Goal: Task Accomplishment & Management: Manage account settings

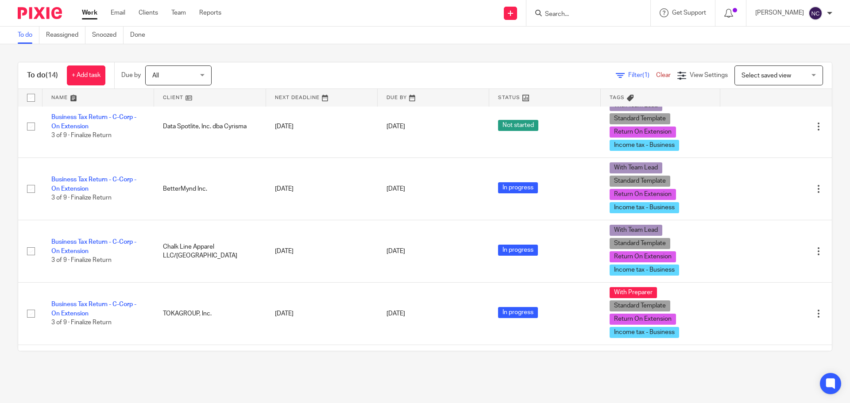
scroll to position [487, 0]
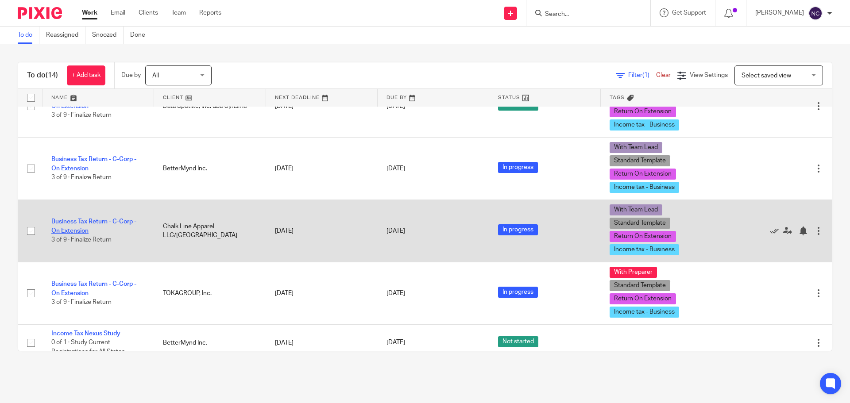
click at [96, 220] on link "Business Tax Return - C-Corp - On Extension" at bounding box center [93, 226] width 85 height 15
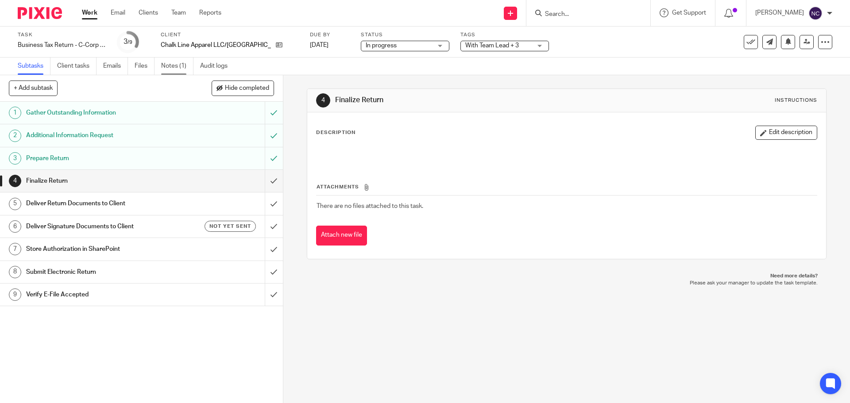
click at [180, 69] on link "Notes (1)" at bounding box center [177, 66] width 32 height 17
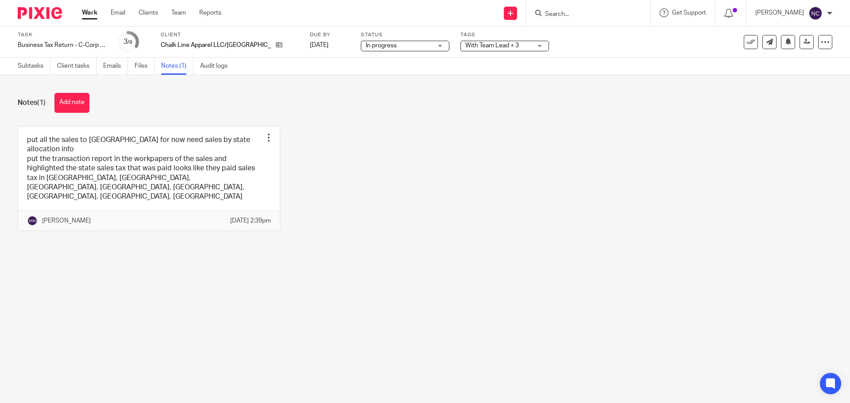
click at [417, 247] on main "Task Business Tax Return - C-Corp - On Extension Save Business Tax Return - C-C…" at bounding box center [425, 201] width 850 height 403
click at [220, 337] on main "Task Business Tax Return - C-Corp - On Extension Save Business Tax Return - C-C…" at bounding box center [425, 201] width 850 height 403
click at [47, 14] on img at bounding box center [40, 13] width 44 height 12
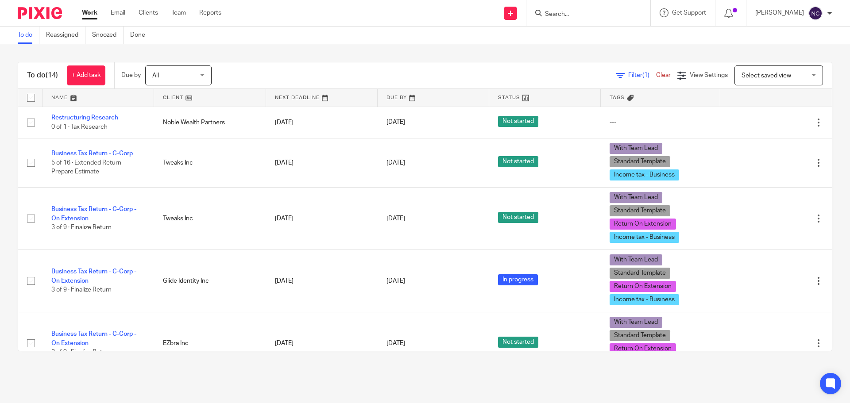
click at [559, 12] on input "Search" at bounding box center [584, 15] width 80 height 8
type input "g5"
click at [604, 36] on link at bounding box center [617, 38] width 150 height 20
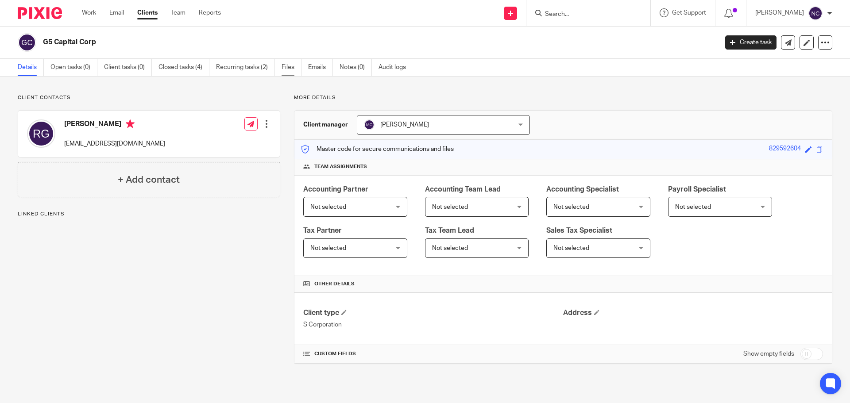
click at [297, 67] on link "Files" at bounding box center [291, 67] width 20 height 17
click at [63, 13] on link at bounding box center [41, 13] width 46 height 12
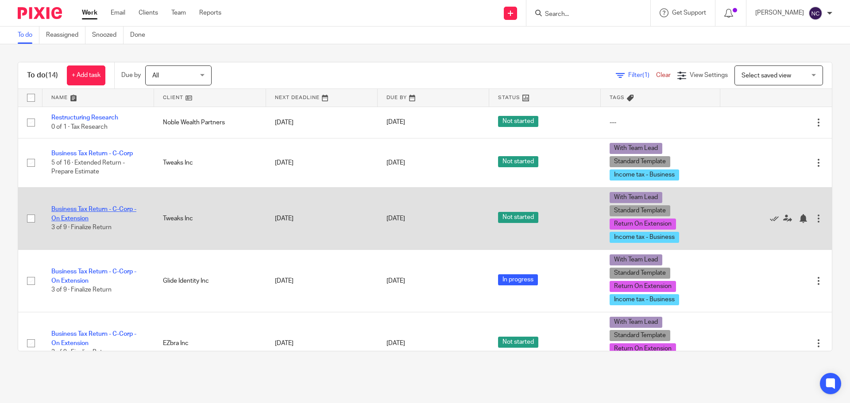
click at [71, 208] on link "Business Tax Return - C-Corp - On Extension" at bounding box center [93, 213] width 85 height 15
click at [69, 211] on link "Business Tax Return - C-Corp - On Extension" at bounding box center [93, 213] width 85 height 15
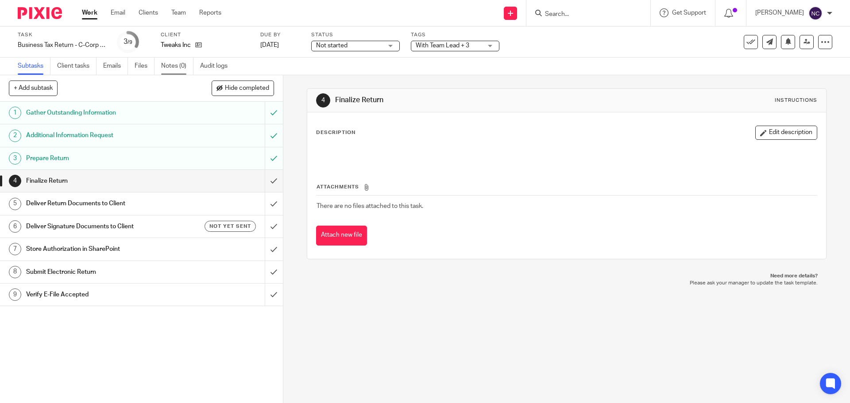
click at [167, 64] on link "Notes (0)" at bounding box center [177, 66] width 32 height 17
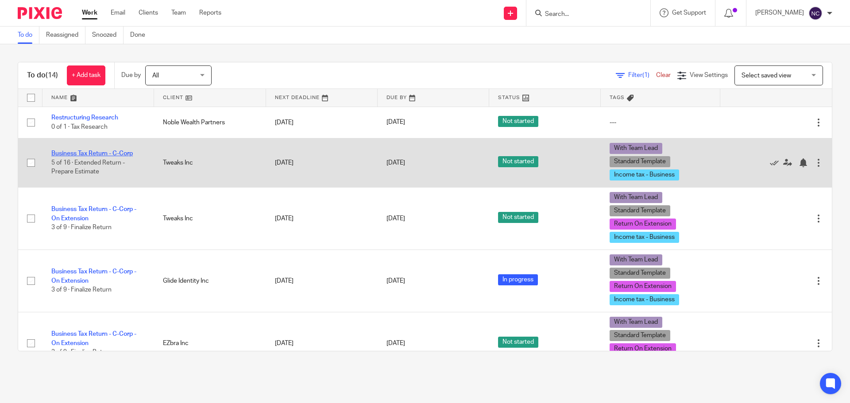
click at [86, 152] on link "Business Tax Return - C-Corp" at bounding box center [91, 153] width 81 height 6
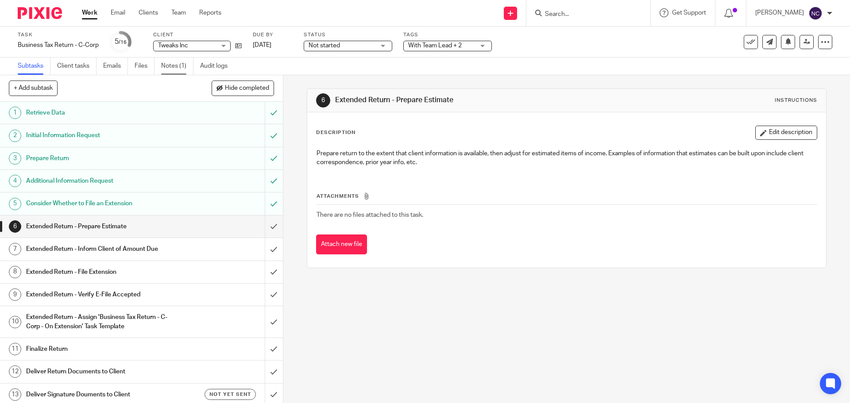
click at [169, 66] on link "Notes (1)" at bounding box center [177, 66] width 32 height 17
